Goal: Task Accomplishment & Management: Manage account settings

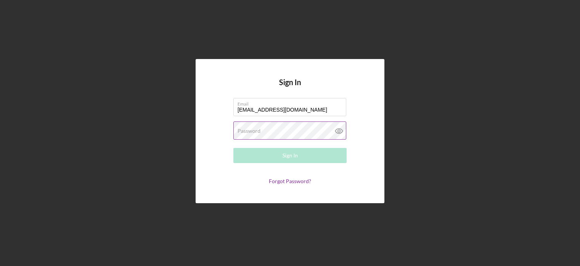
type input "[EMAIL_ADDRESS][DOMAIN_NAME]"
click at [238, 131] on label "Password" at bounding box center [249, 131] width 23 height 6
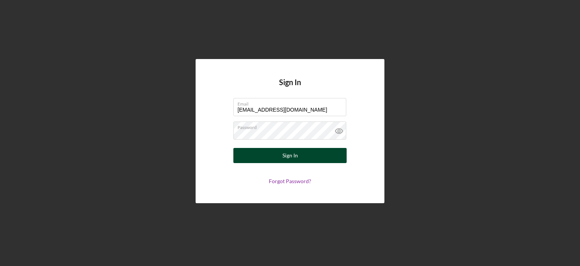
click at [293, 156] on div "Sign In" at bounding box center [290, 155] width 15 height 15
click at [288, 154] on div "Sign In" at bounding box center [290, 155] width 15 height 15
click at [292, 158] on div "Sign In" at bounding box center [290, 155] width 15 height 15
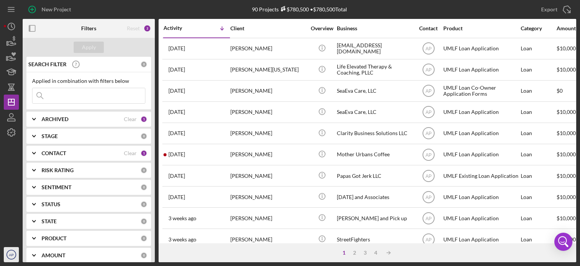
click at [11, 254] on text "AP" at bounding box center [11, 254] width 5 height 4
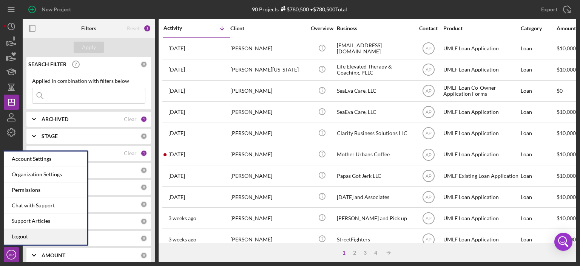
click at [20, 236] on link "Logout" at bounding box center [45, 235] width 83 height 15
